Goal: Task Accomplishment & Management: Manage account settings

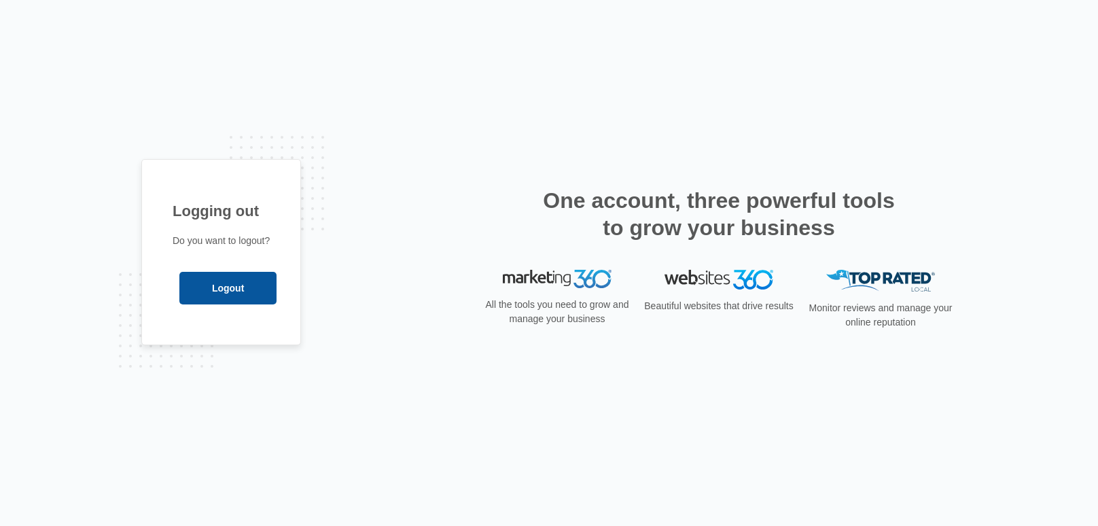
click at [191, 293] on input "Logout" at bounding box center [227, 288] width 97 height 33
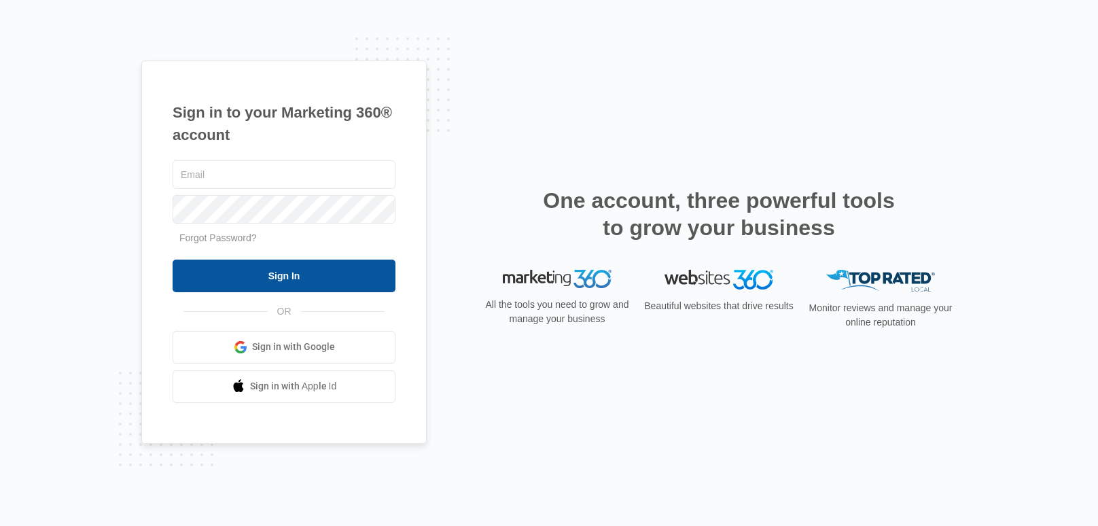
type input "ellyscottagecakery@gmail.com"
click at [199, 283] on input "Sign In" at bounding box center [284, 275] width 223 height 33
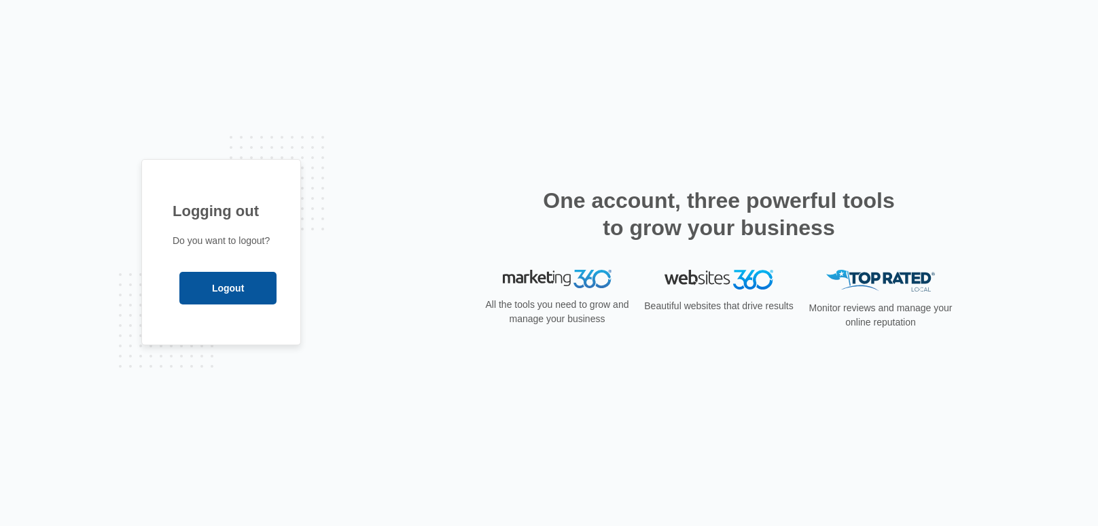
click at [214, 291] on input "Logout" at bounding box center [227, 288] width 97 height 33
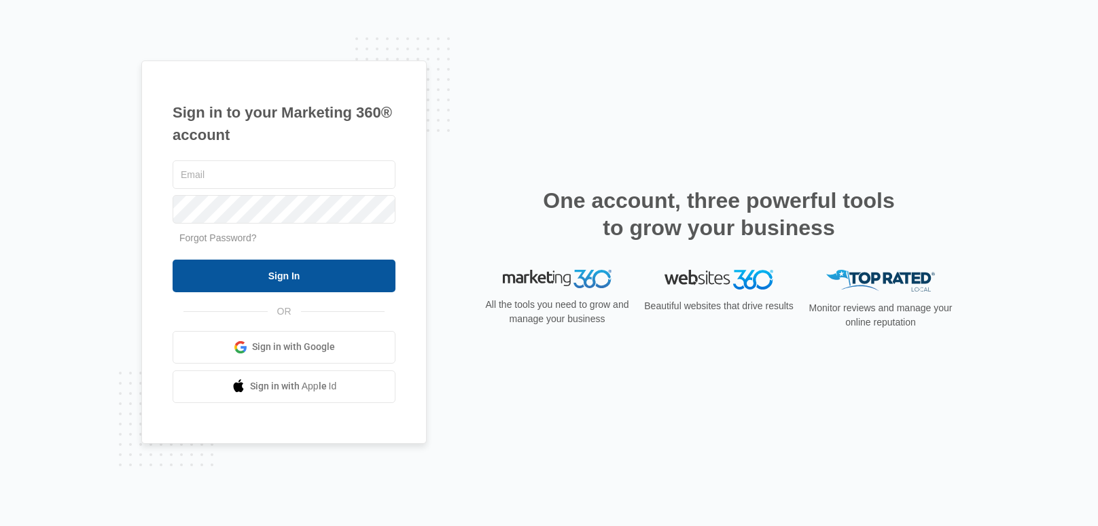
type input "ellyscottagecakery@gmail.com"
click at [223, 274] on input "Sign In" at bounding box center [284, 275] width 223 height 33
